Goal: Information Seeking & Learning: Learn about a topic

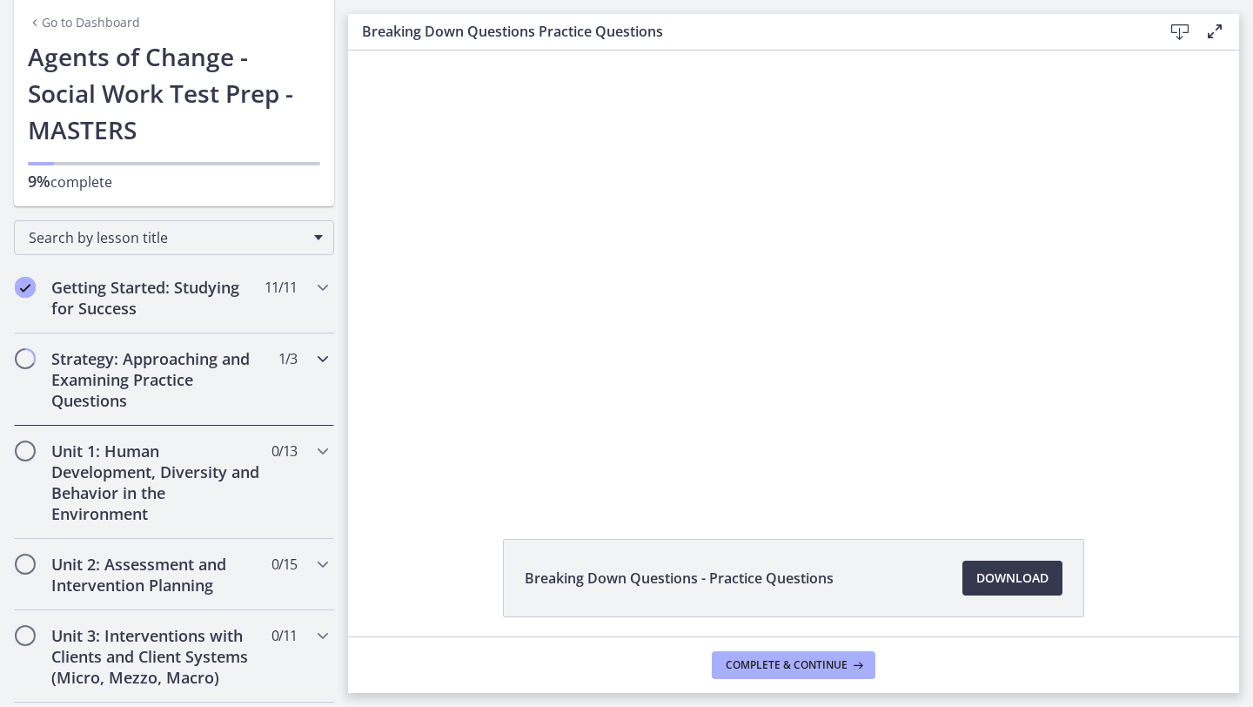
click at [124, 396] on h2 "Strategy: Approaching and Examining Practice Questions" at bounding box center [157, 379] width 212 height 63
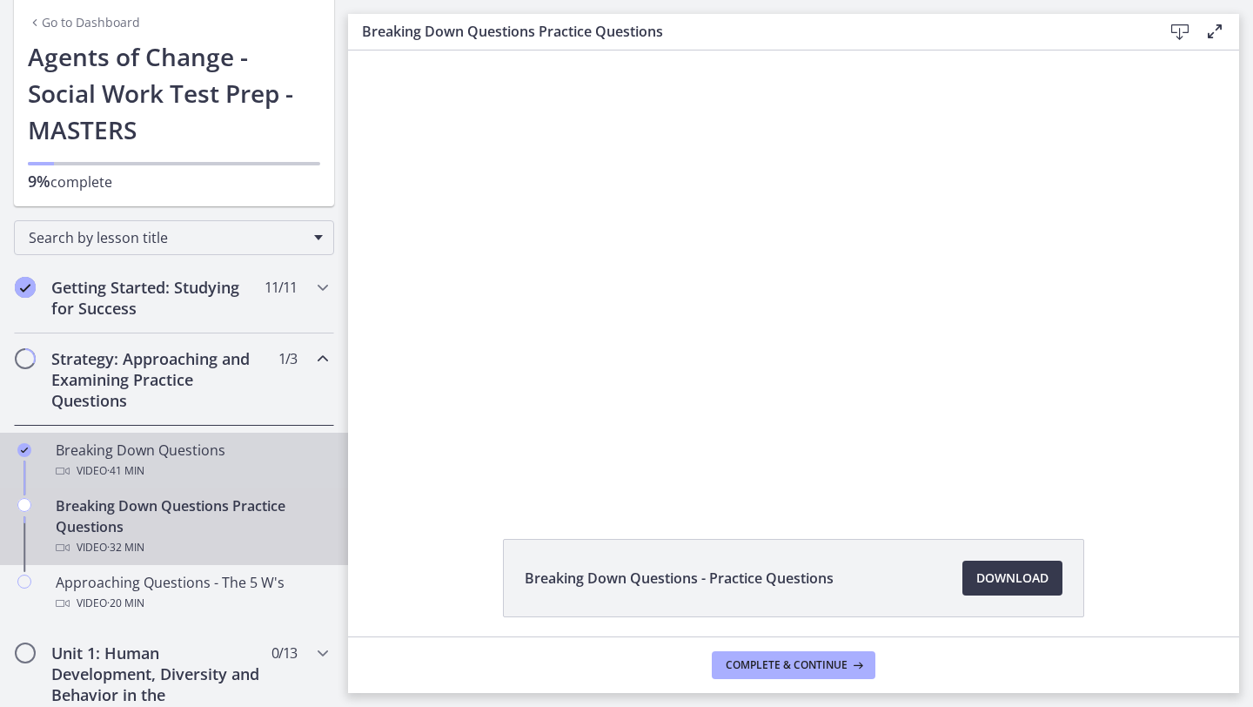
click at [175, 462] on div "Video · 41 min" at bounding box center [192, 470] width 272 height 21
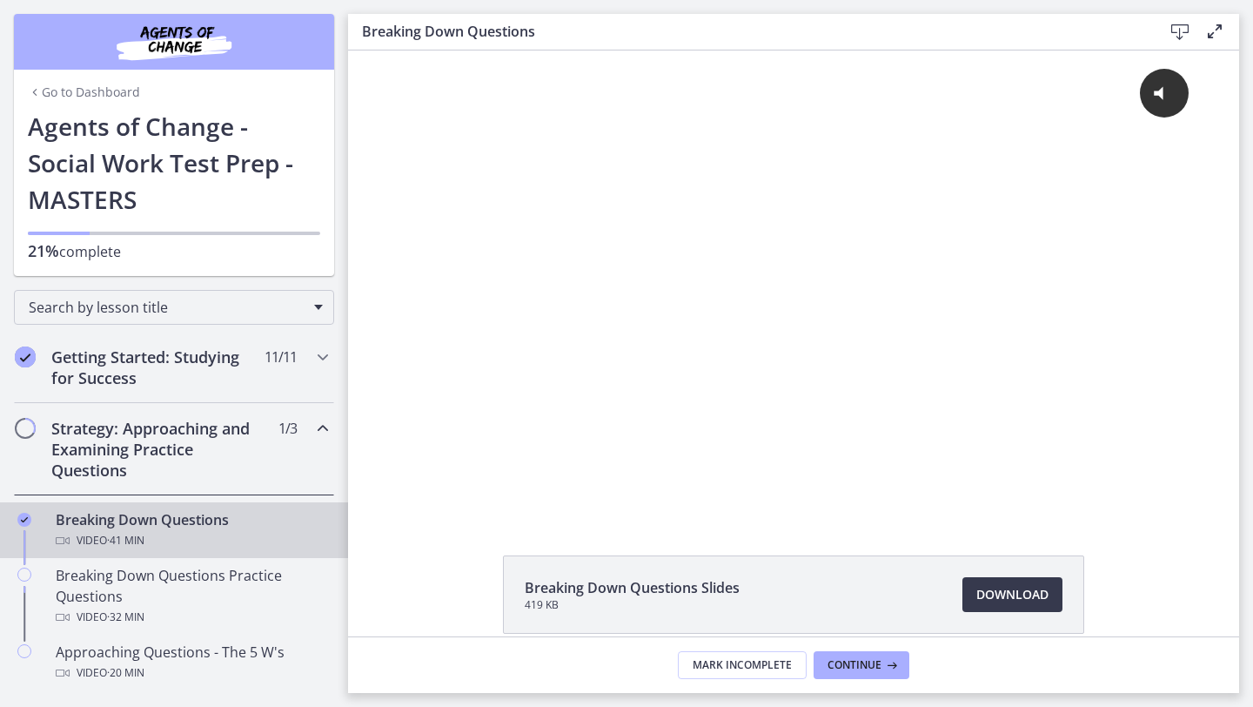
click at [365, 431] on div "Click for sound @keyframes VOLUME_SMALL_WAVE_FLASH { 0% { opacity: 0; } 33% { o…" at bounding box center [793, 282] width 891 height 465
